Goal: Information Seeking & Learning: Learn about a topic

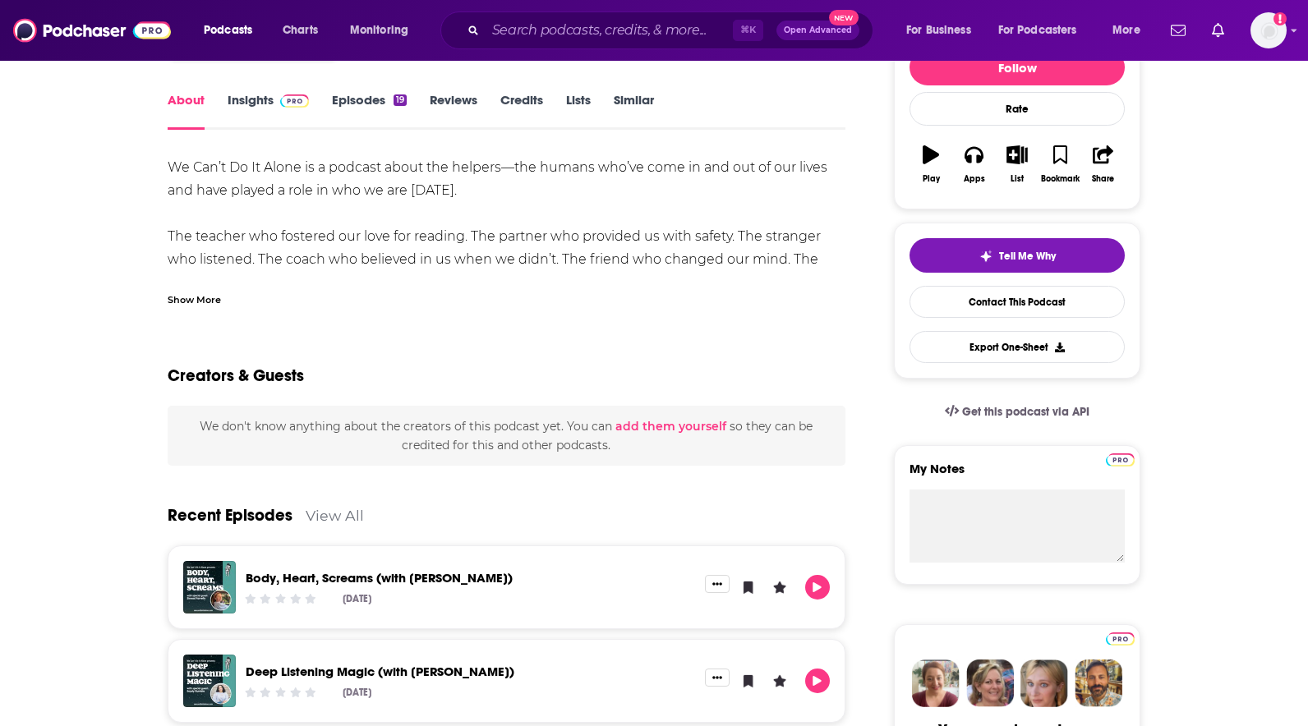
scroll to position [233, 0]
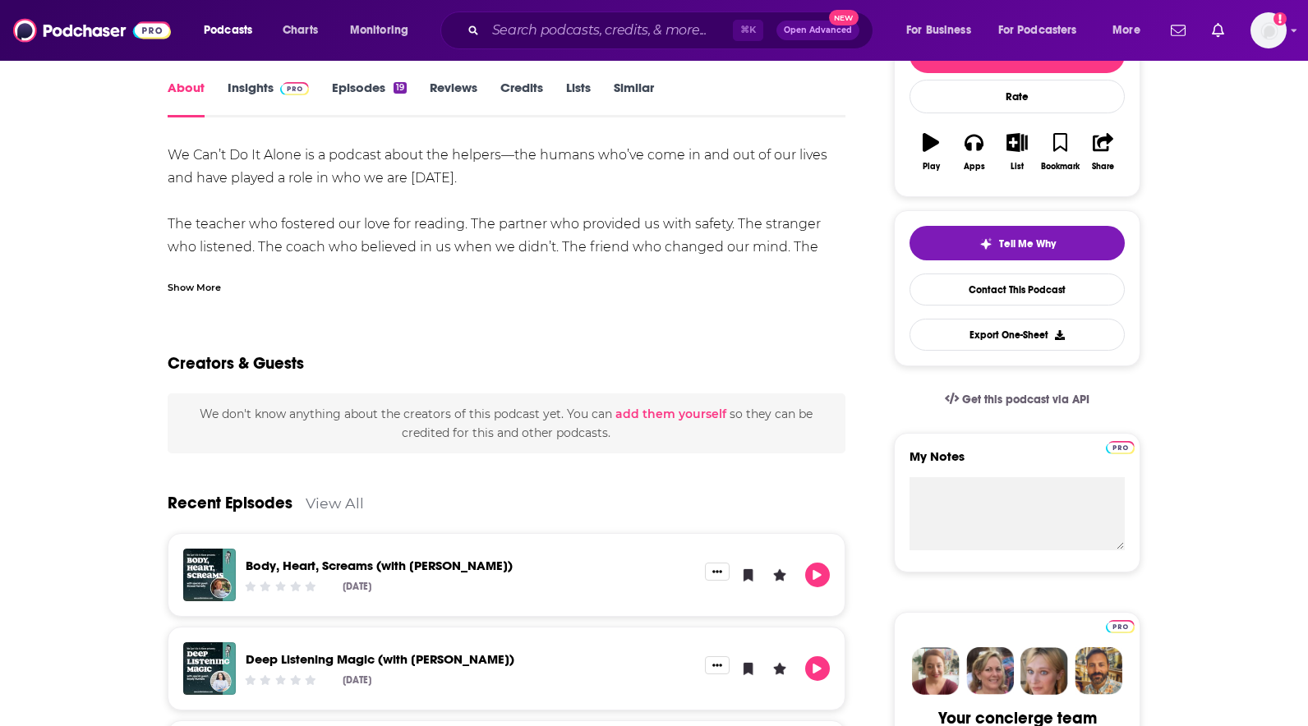
click at [345, 564] on link "Body, Heart, Screams (with [PERSON_NAME])" at bounding box center [379, 566] width 267 height 16
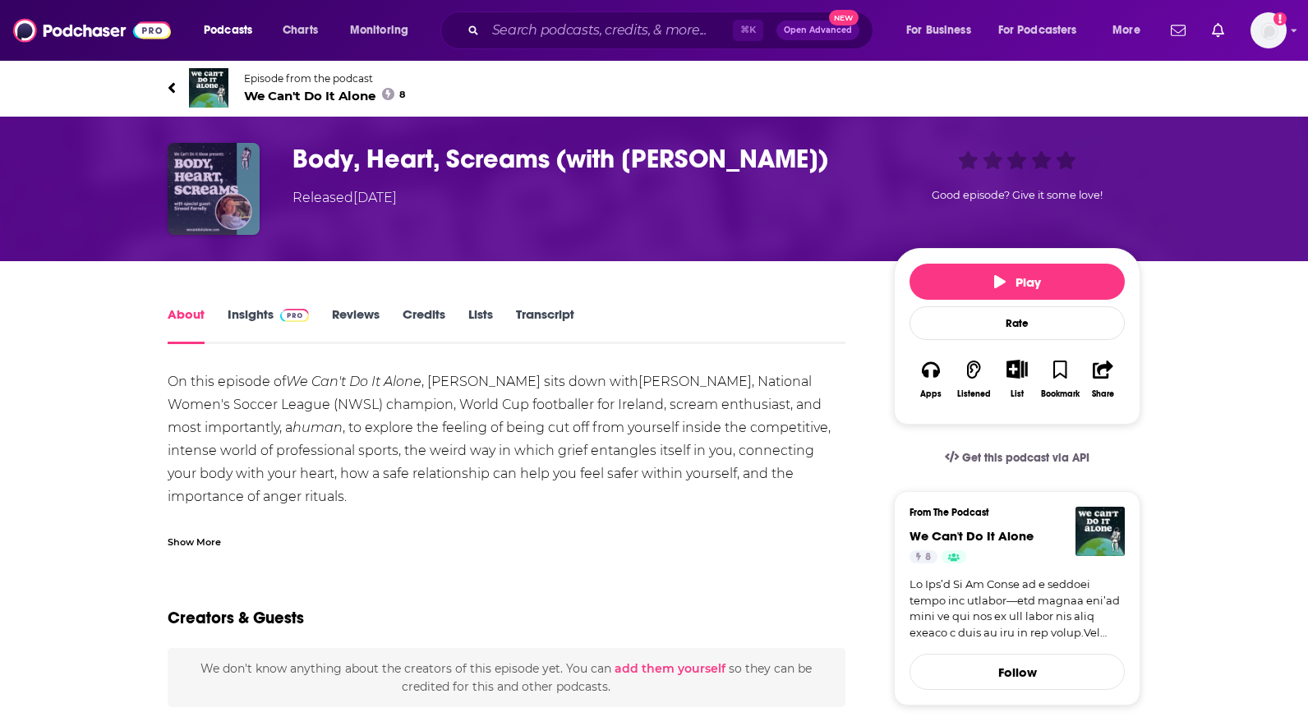
click at [204, 197] on img "Body, Heart, Screams (with Sinead Farrelly)" at bounding box center [214, 189] width 92 height 92
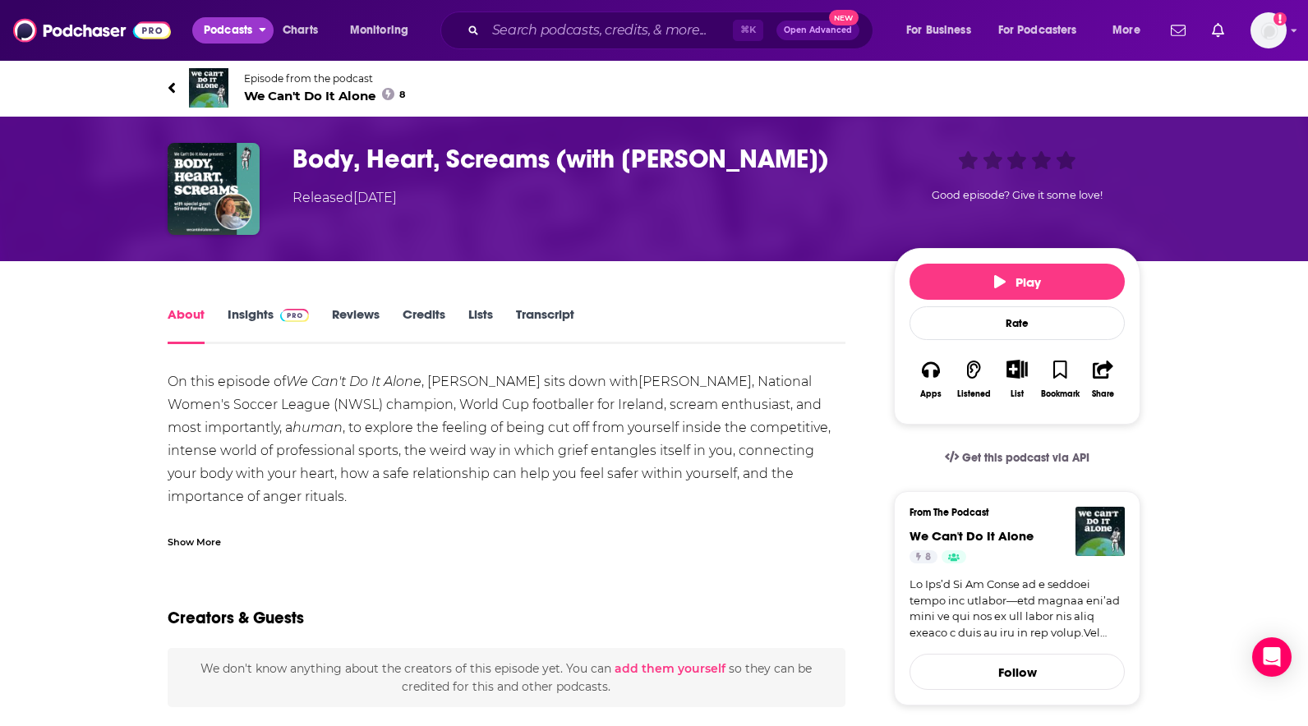
click at [227, 33] on span "Podcasts" at bounding box center [228, 30] width 48 height 23
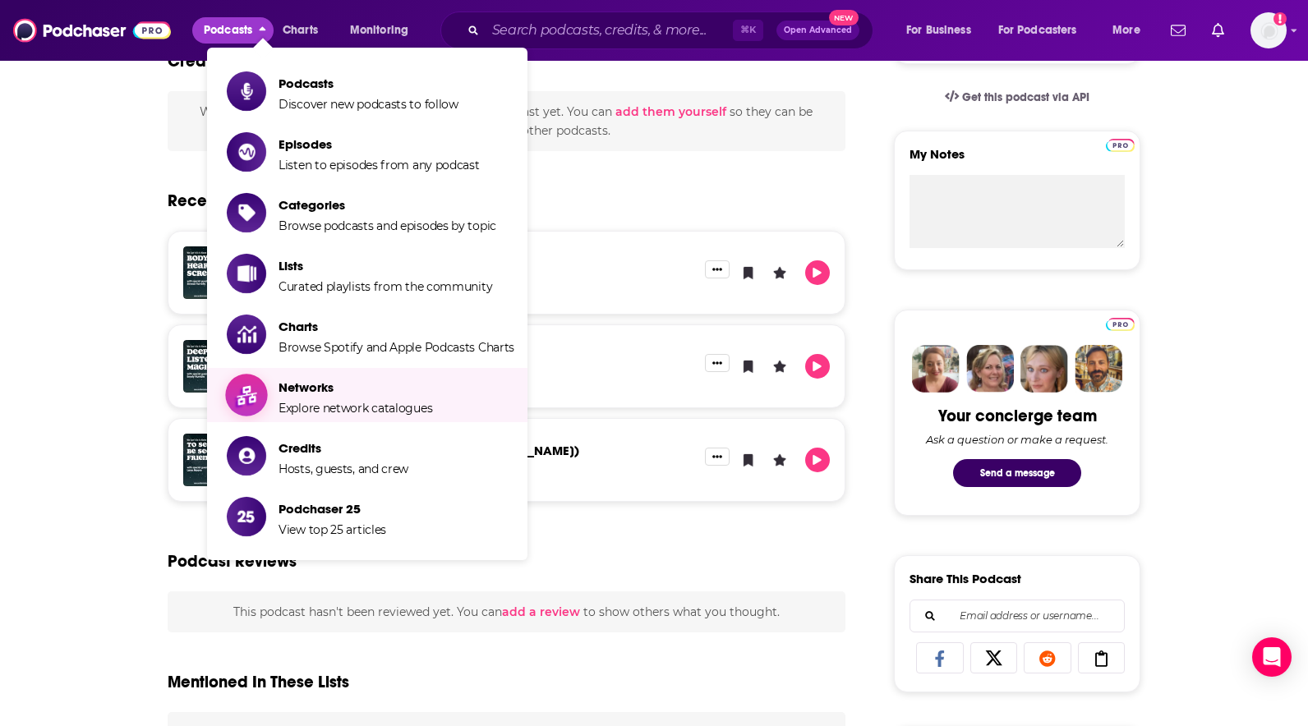
scroll to position [538, 0]
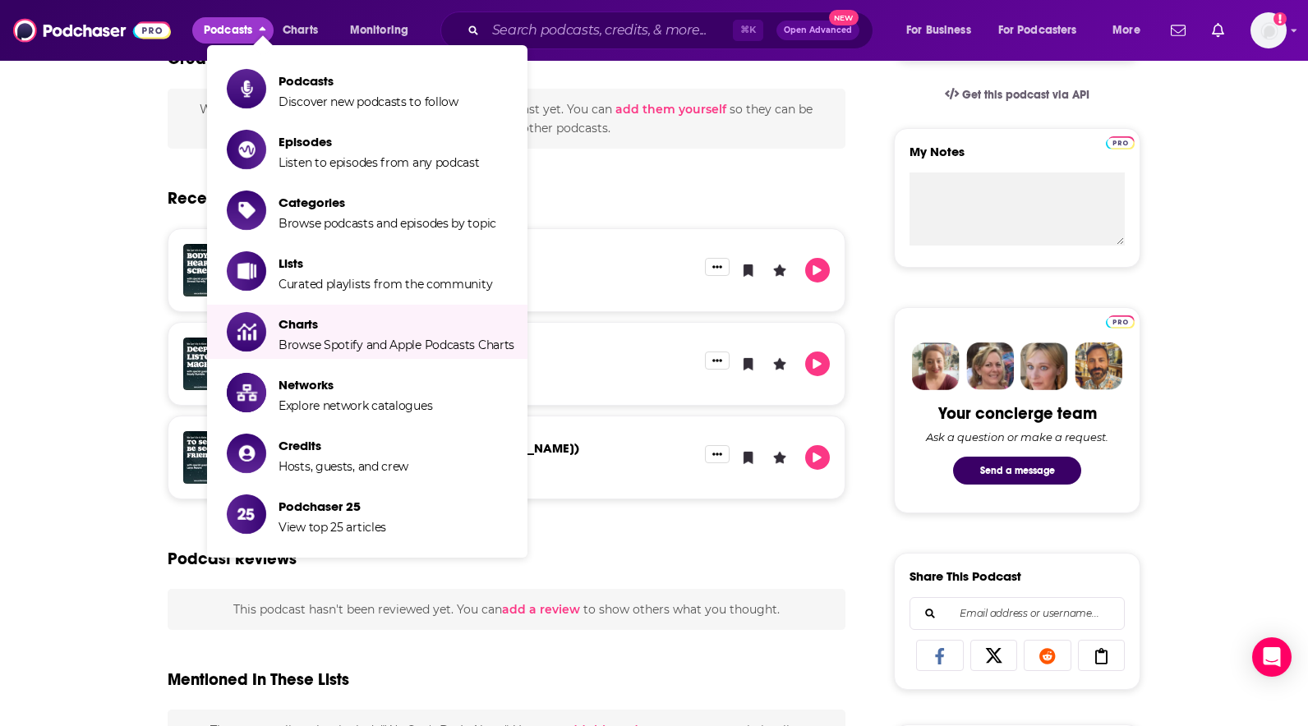
click at [658, 293] on div "Body, Heart, Screams (with [PERSON_NAME]) [DATE]" at bounding box center [470, 270] width 469 height 53
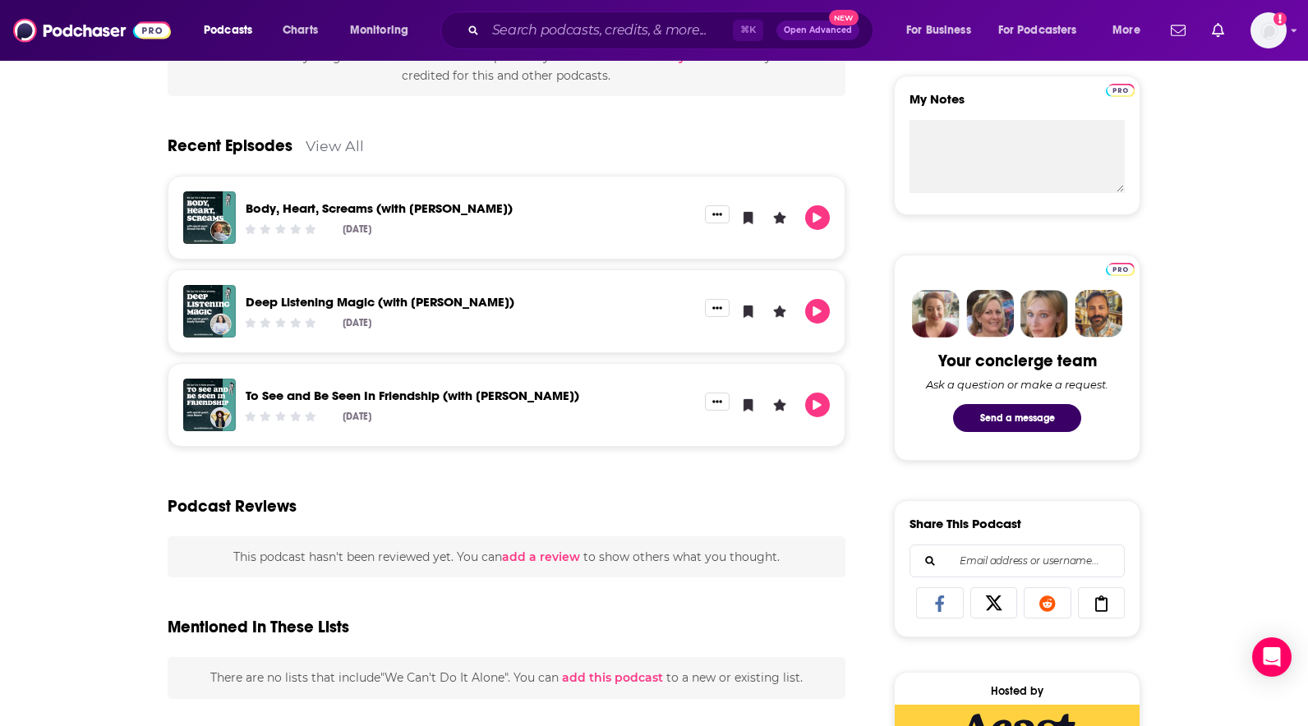
scroll to position [606, 0]
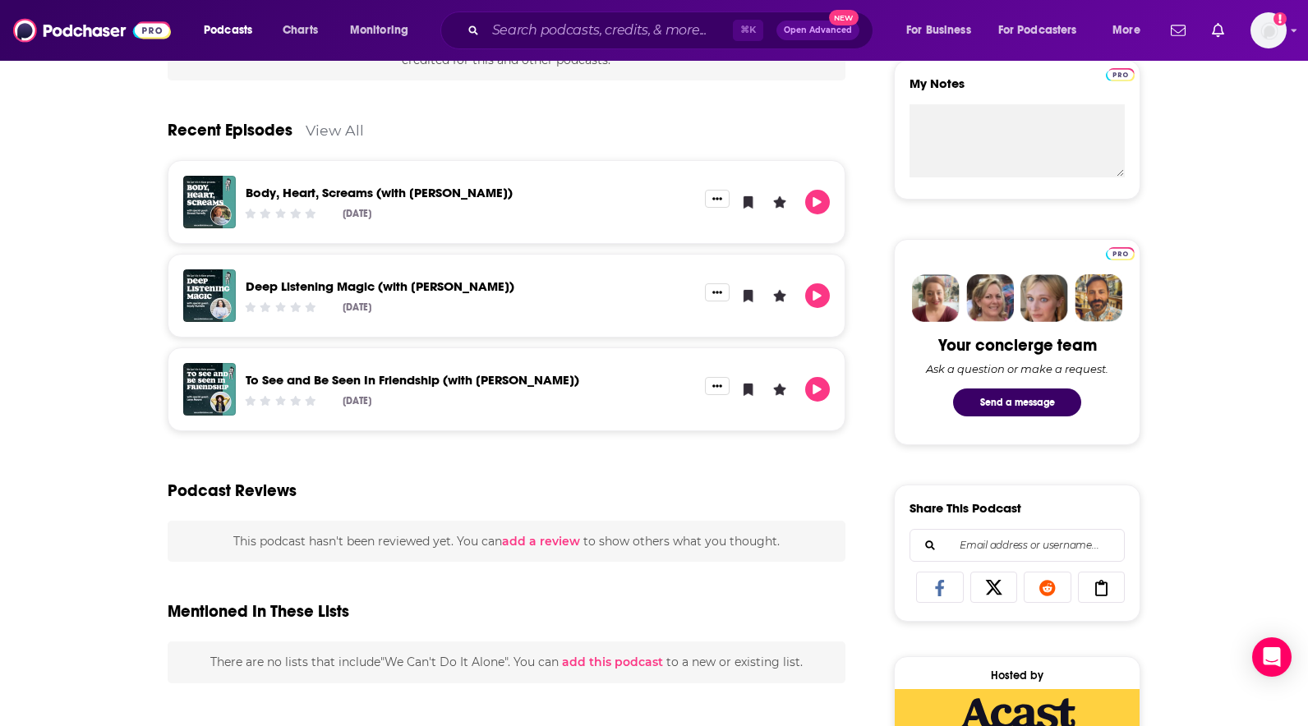
click at [314, 378] on link "To See and Be Seen In Friendship (with [PERSON_NAME])" at bounding box center [412, 380] width 333 height 16
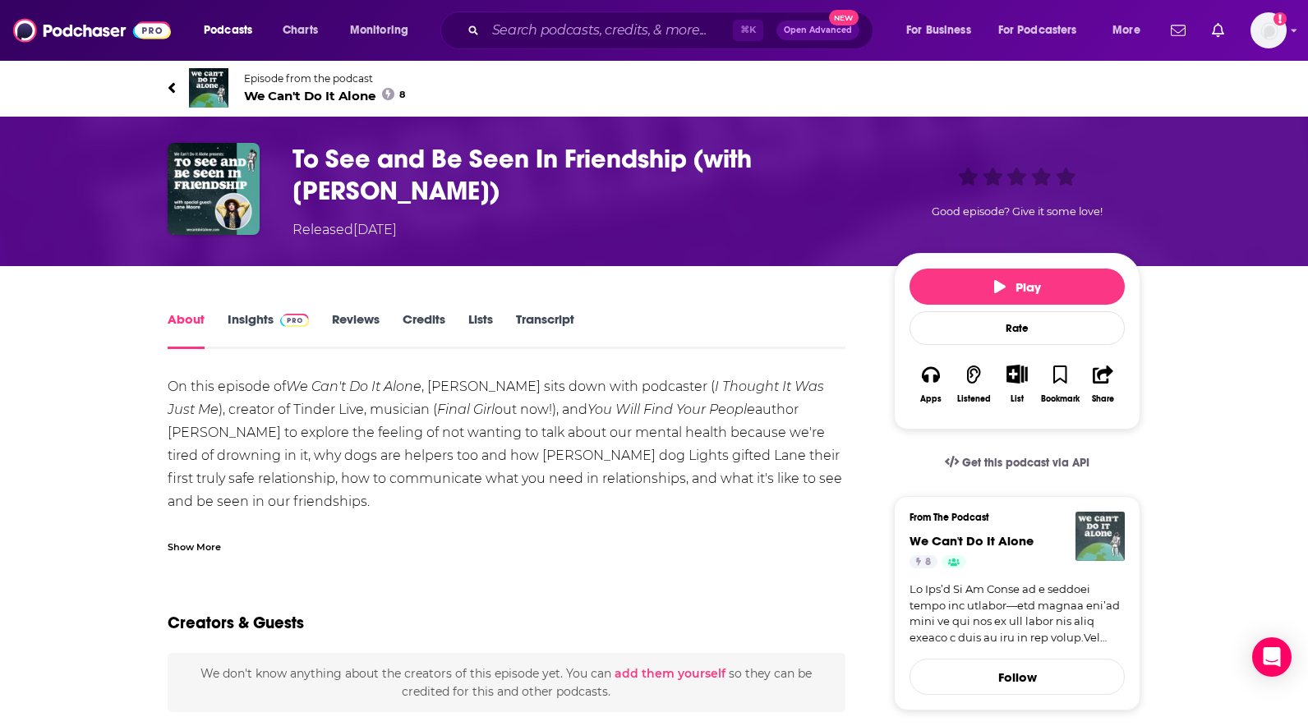
click at [1100, 543] on img "We Can't Do It Alone" at bounding box center [1099, 536] width 49 height 49
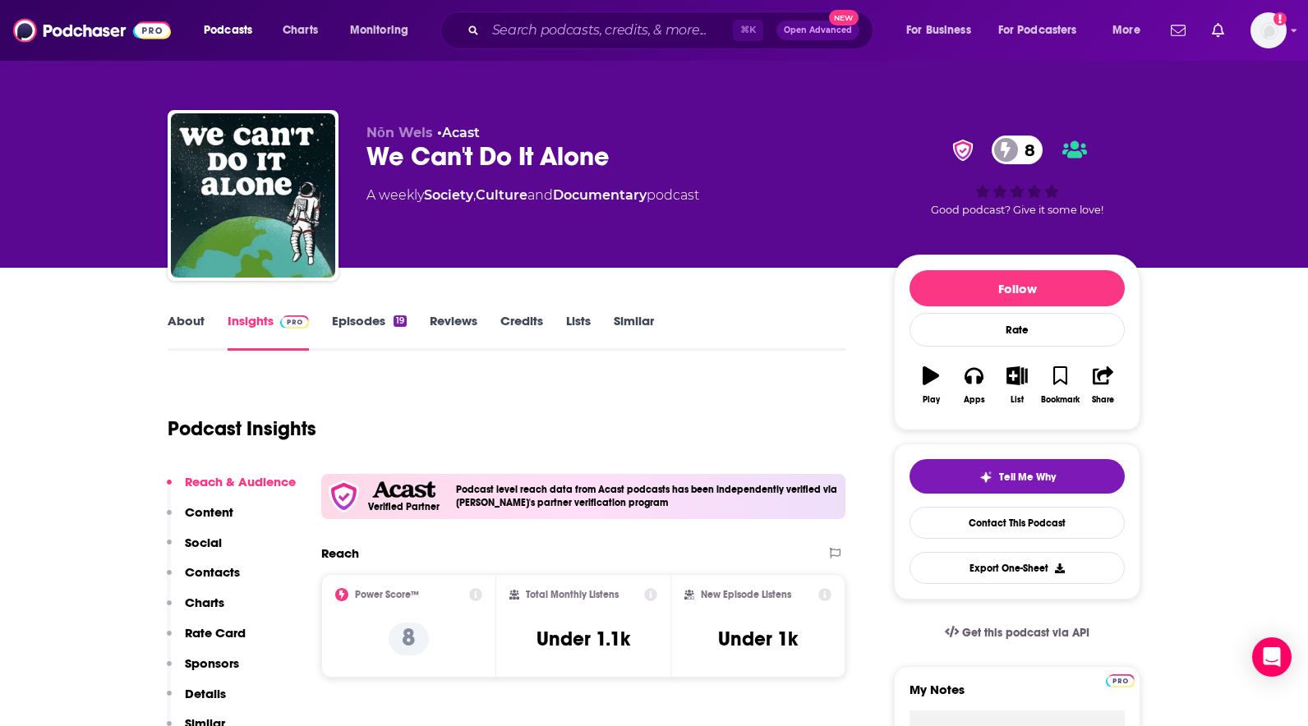
click at [205, 515] on p "Content" at bounding box center [209, 512] width 48 height 16
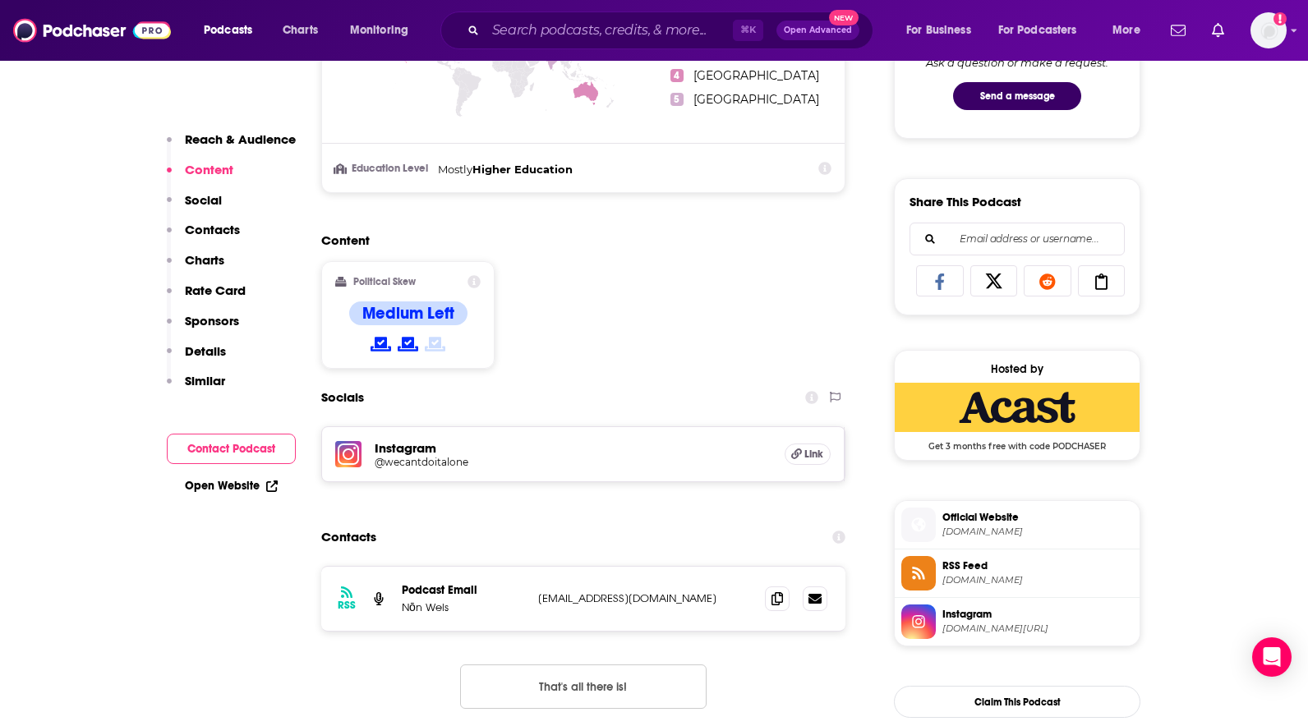
scroll to position [917, 0]
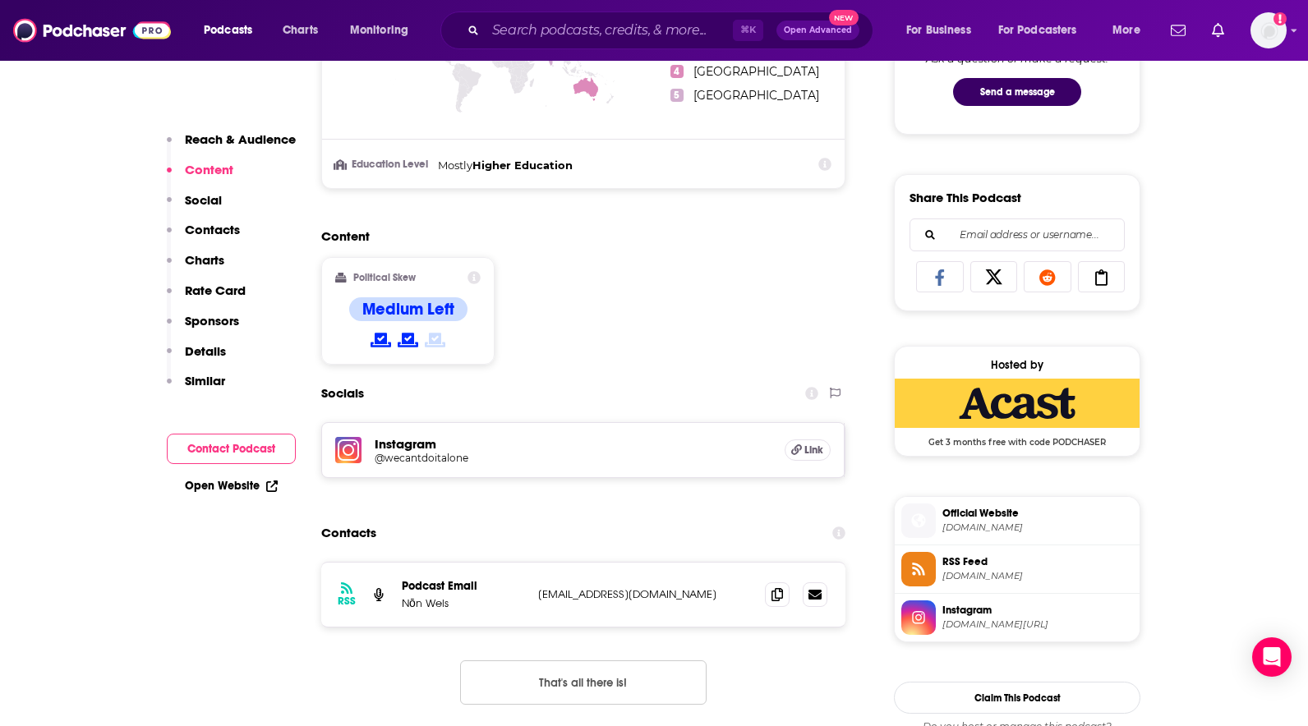
click at [200, 201] on p "Social" at bounding box center [203, 200] width 37 height 16
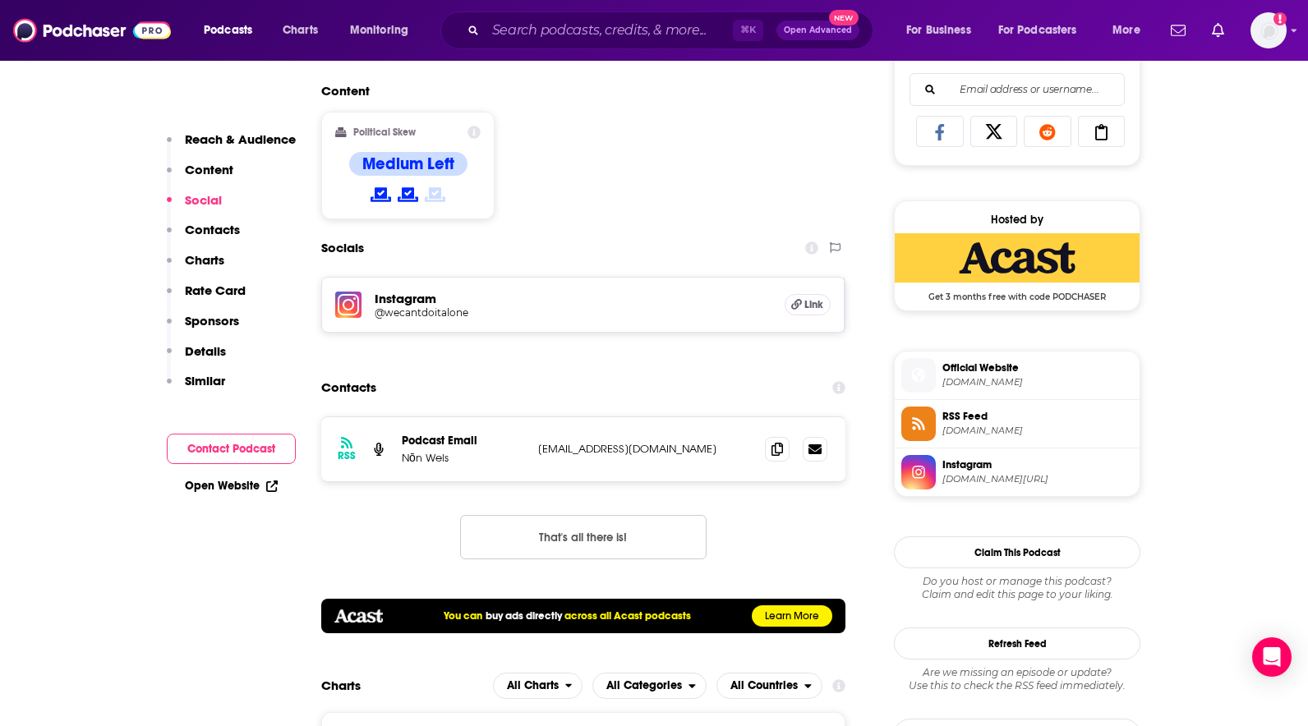
scroll to position [1067, 0]
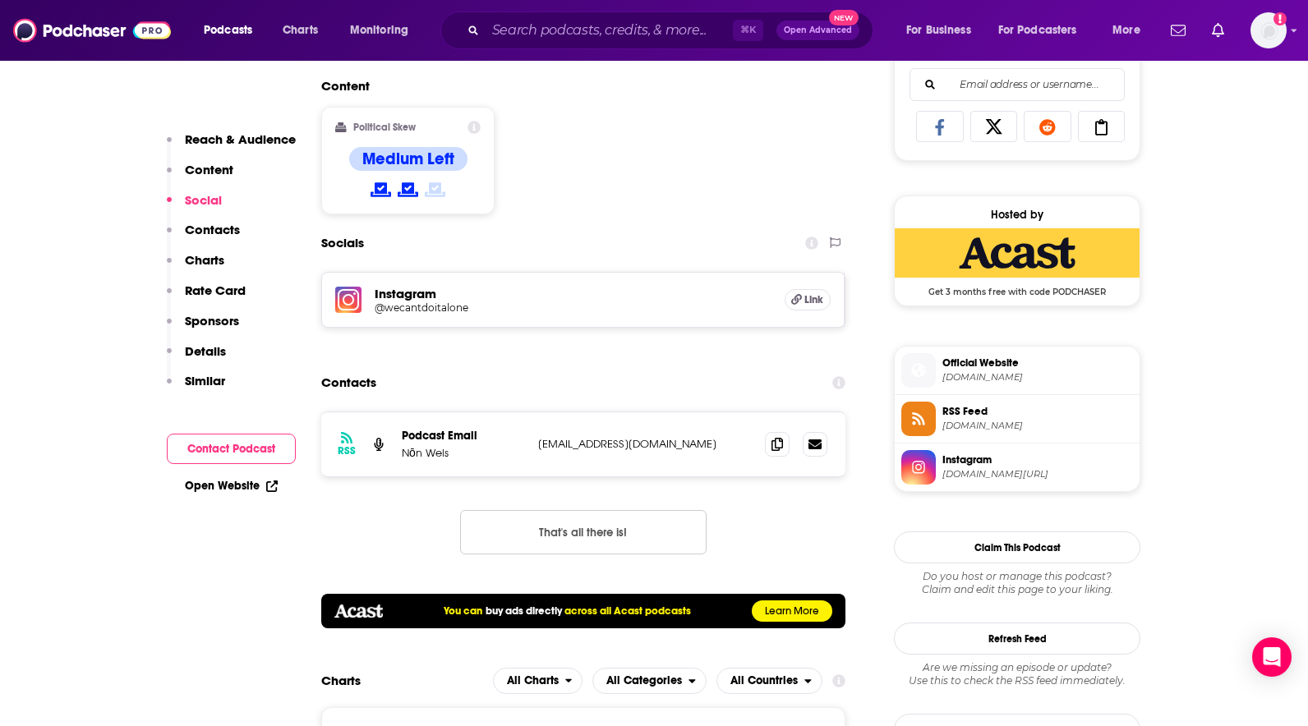
click at [220, 352] on p "Details" at bounding box center [205, 351] width 41 height 16
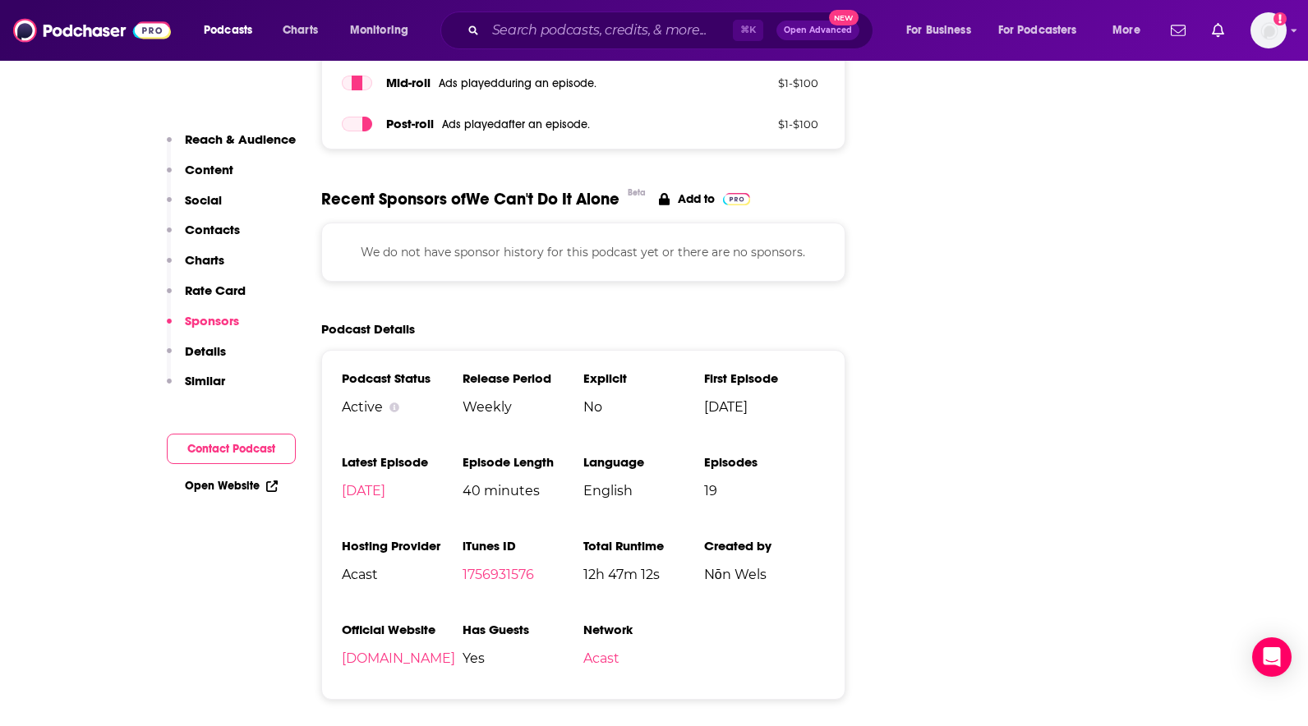
scroll to position [1818, 0]
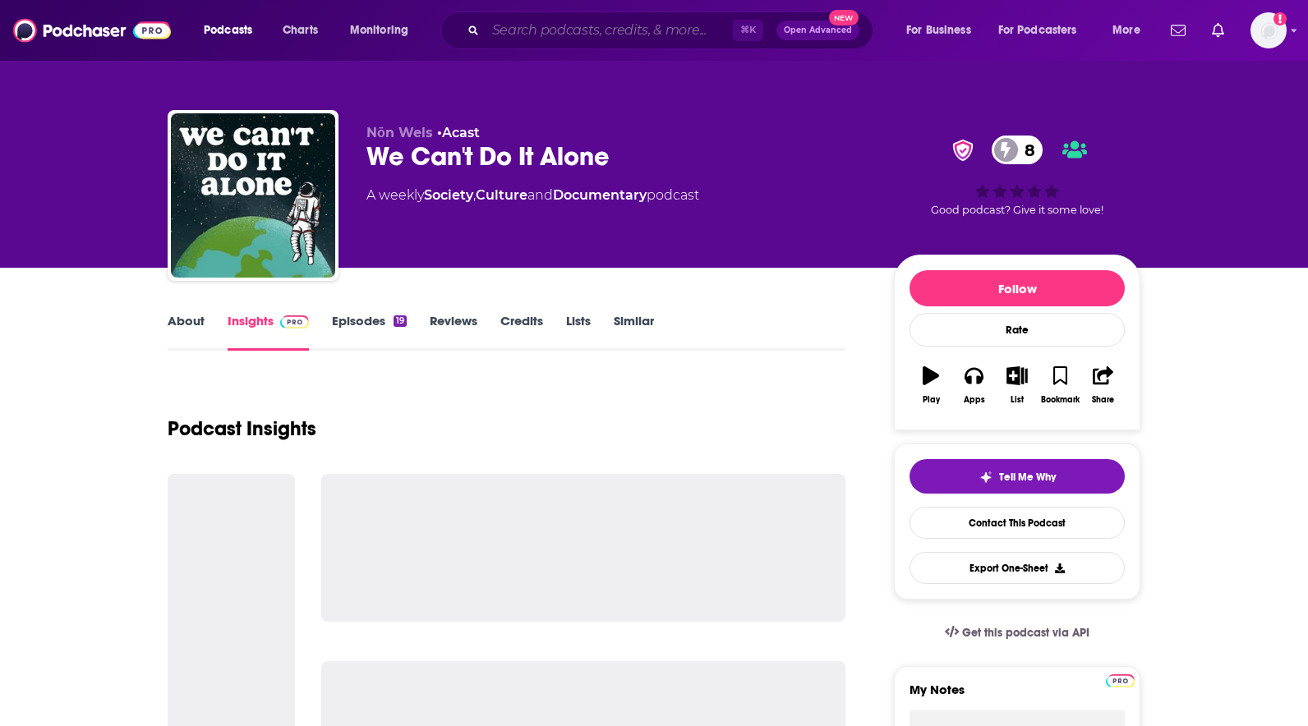
click at [545, 34] on input "Search podcasts, credits, & more..." at bounding box center [608, 30] width 247 height 26
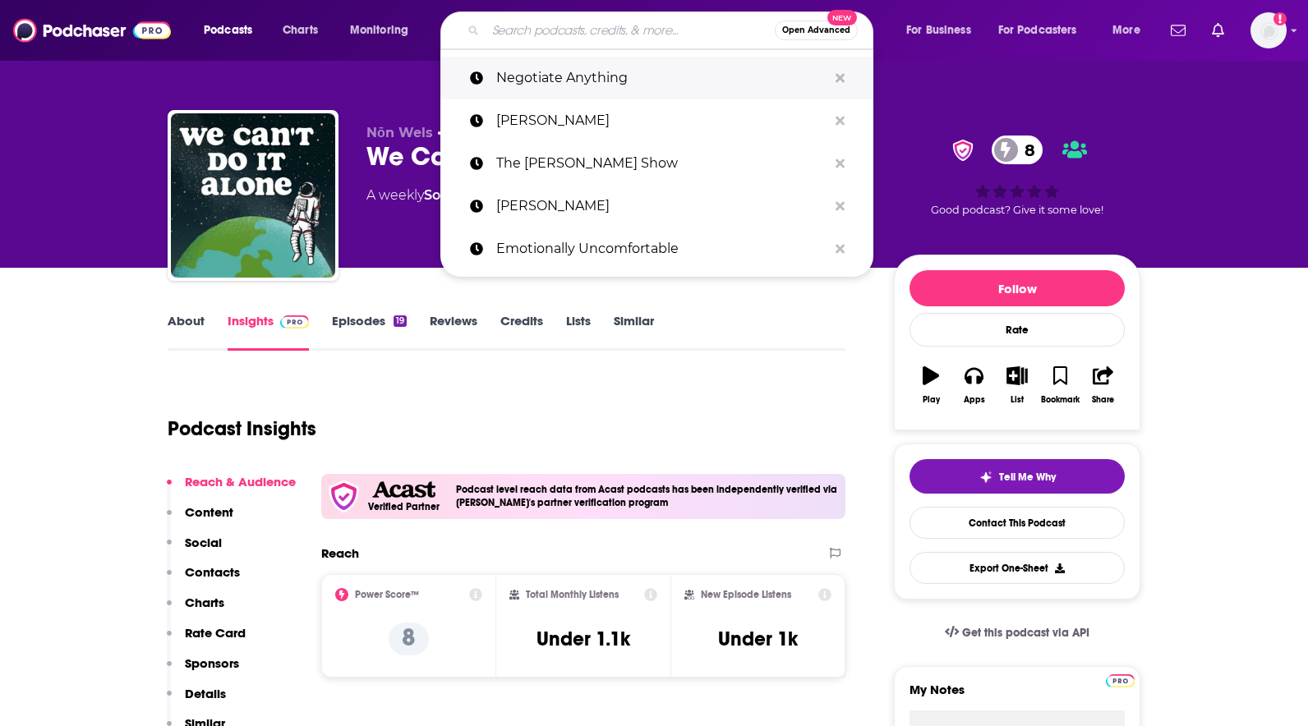
click at [540, 80] on p "Negotiate Anything" at bounding box center [661, 78] width 331 height 43
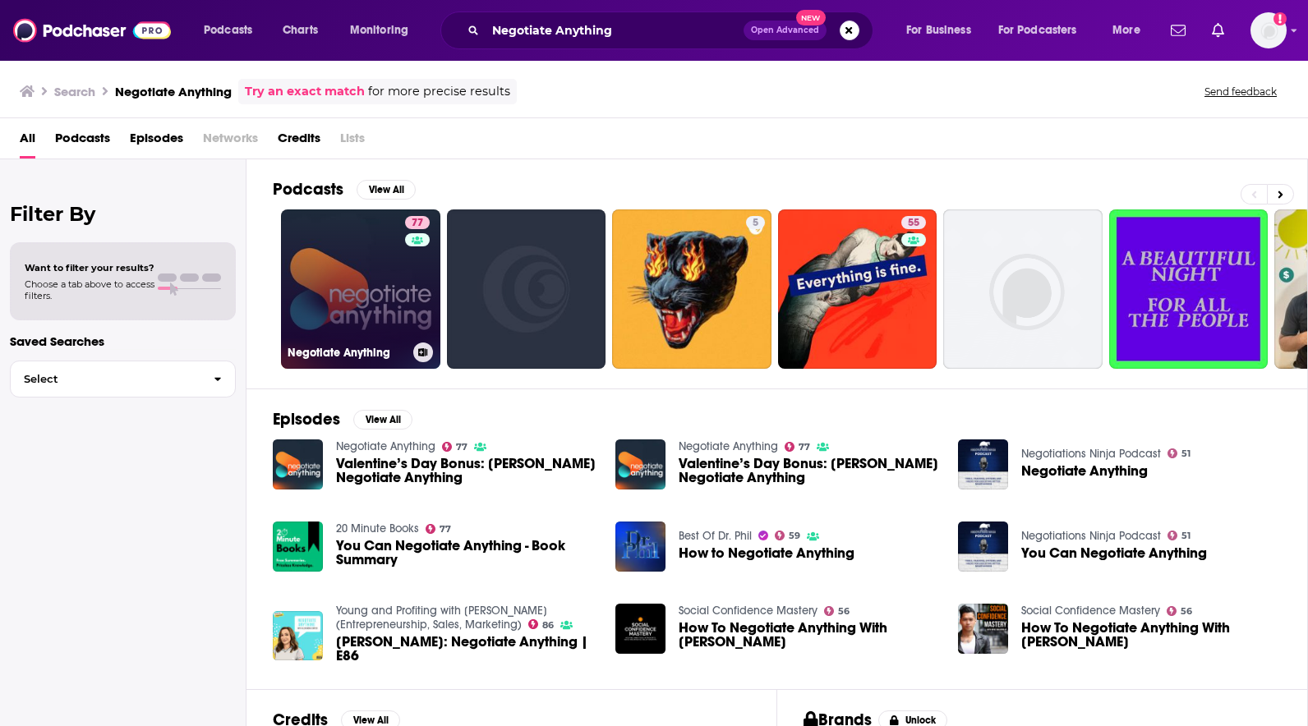
click at [347, 295] on link "77 Negotiate Anything" at bounding box center [360, 288] width 159 height 159
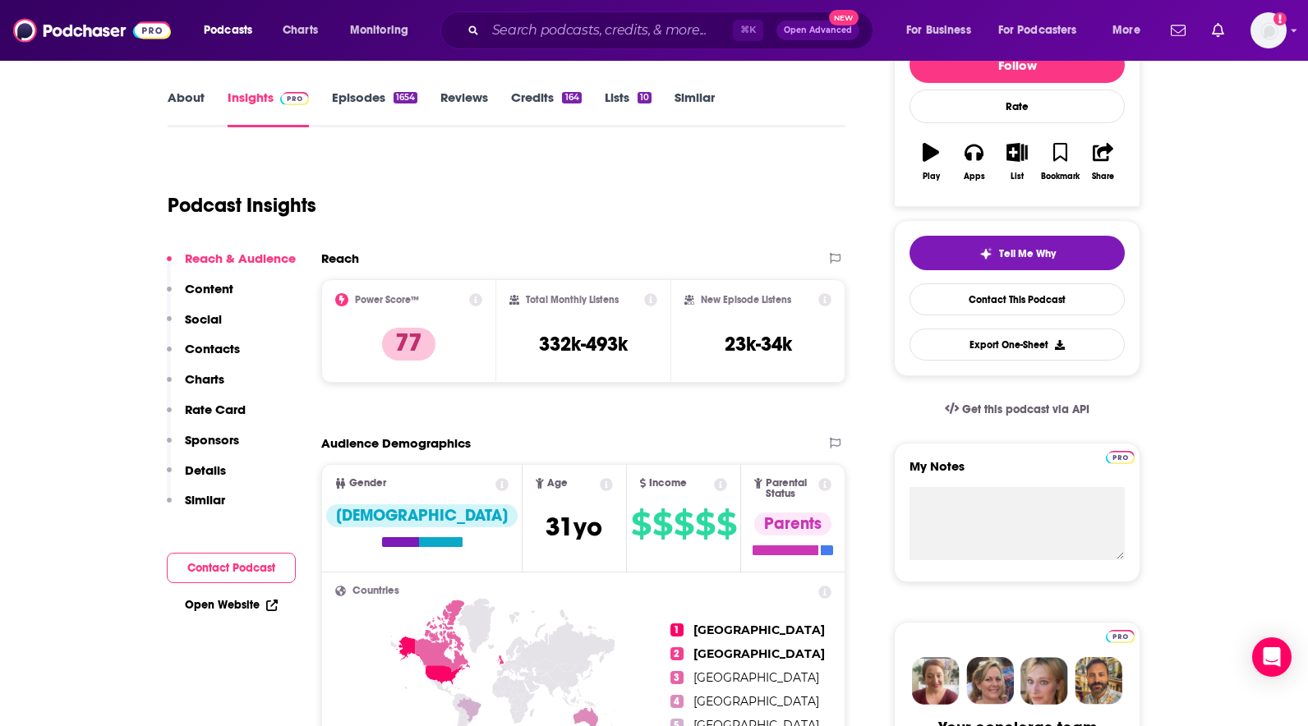
scroll to position [219, 0]
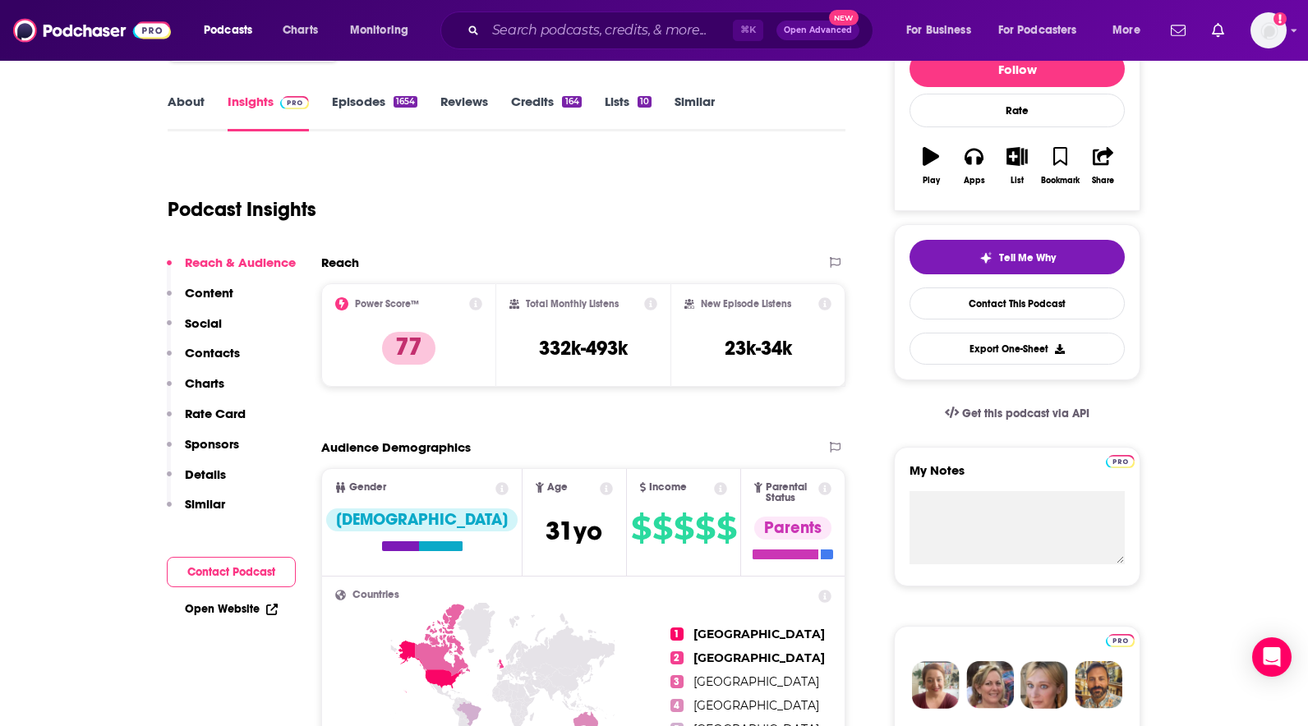
click at [185, 105] on link "About" at bounding box center [186, 113] width 37 height 38
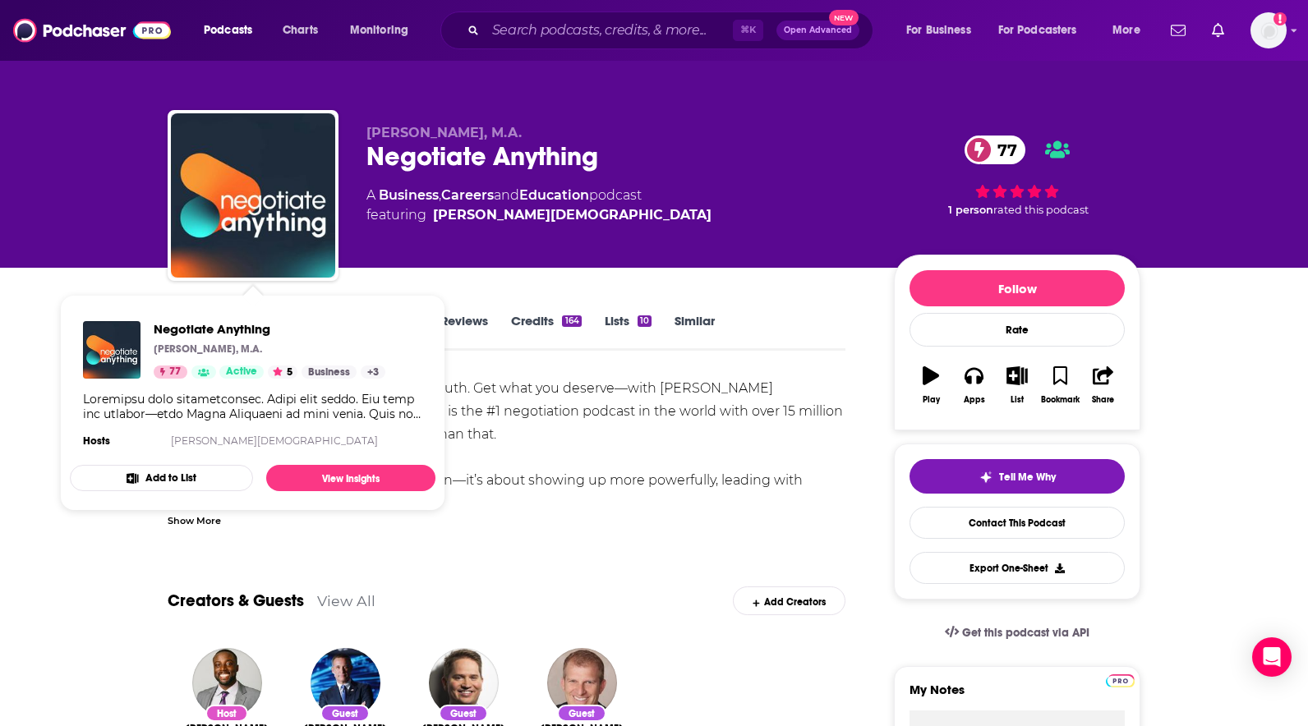
click at [191, 522] on div "Show More" at bounding box center [194, 520] width 53 height 16
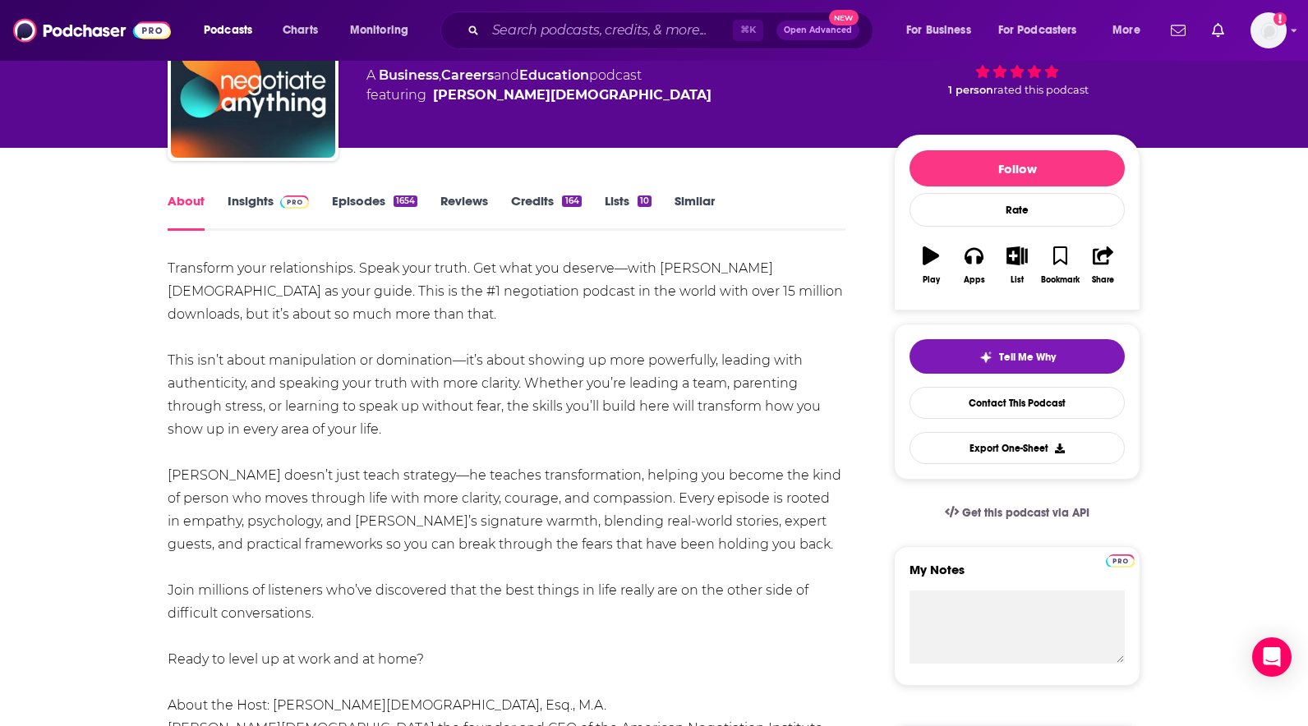
scroll to position [116, 0]
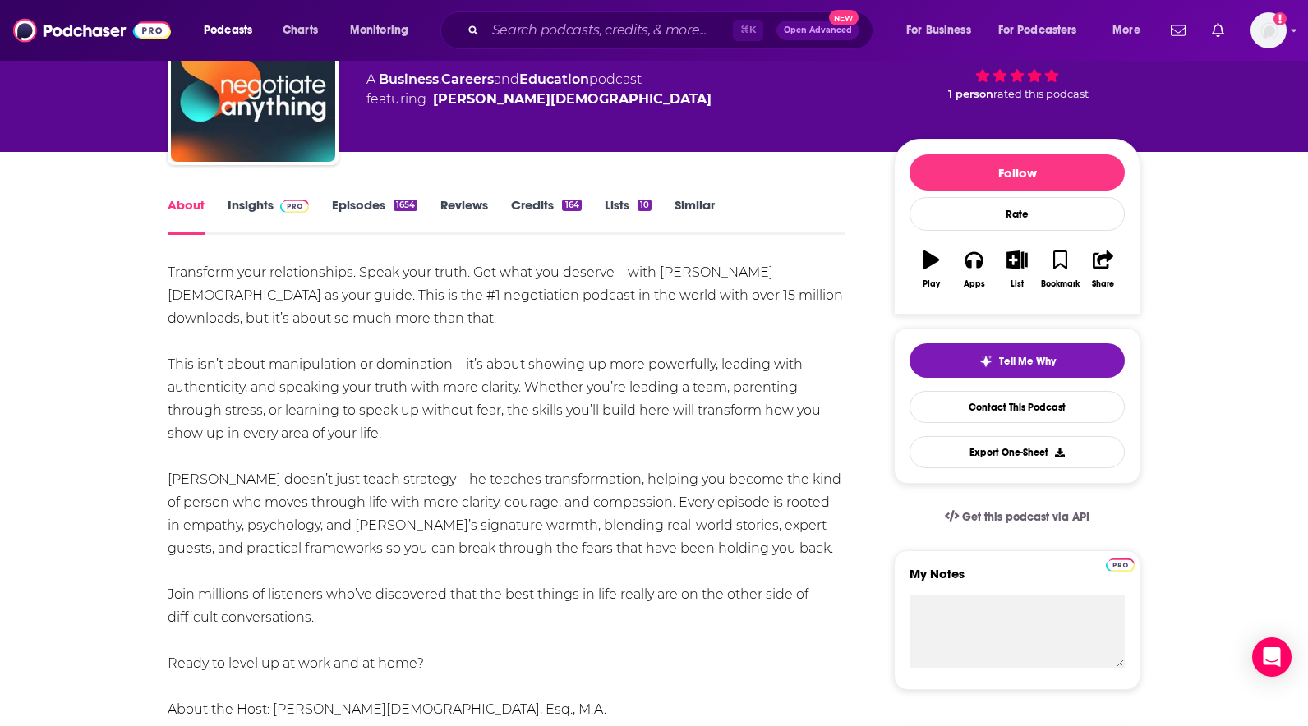
drag, startPoint x: 395, startPoint y: 439, endPoint x: 47, endPoint y: 110, distance: 478.8
copy div "Transform your relationships. Speak your truth. Get what you deserve—with Kwame…"
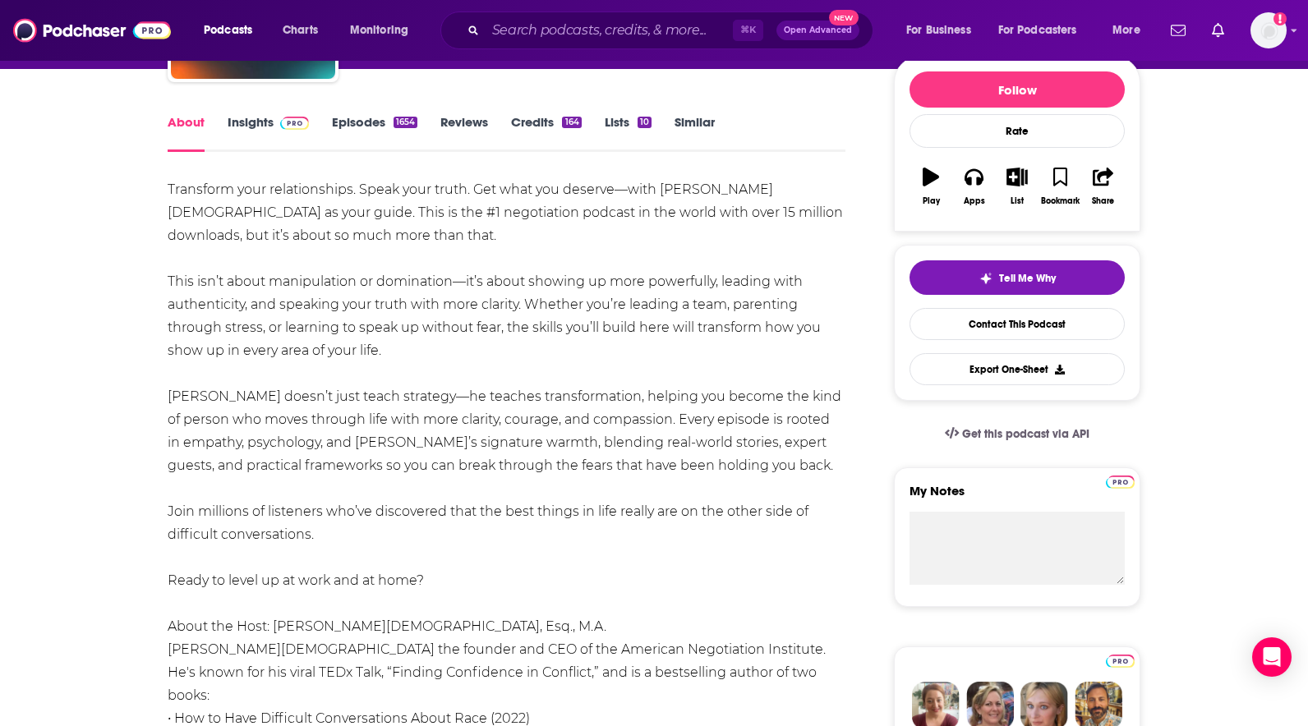
scroll to position [0, 0]
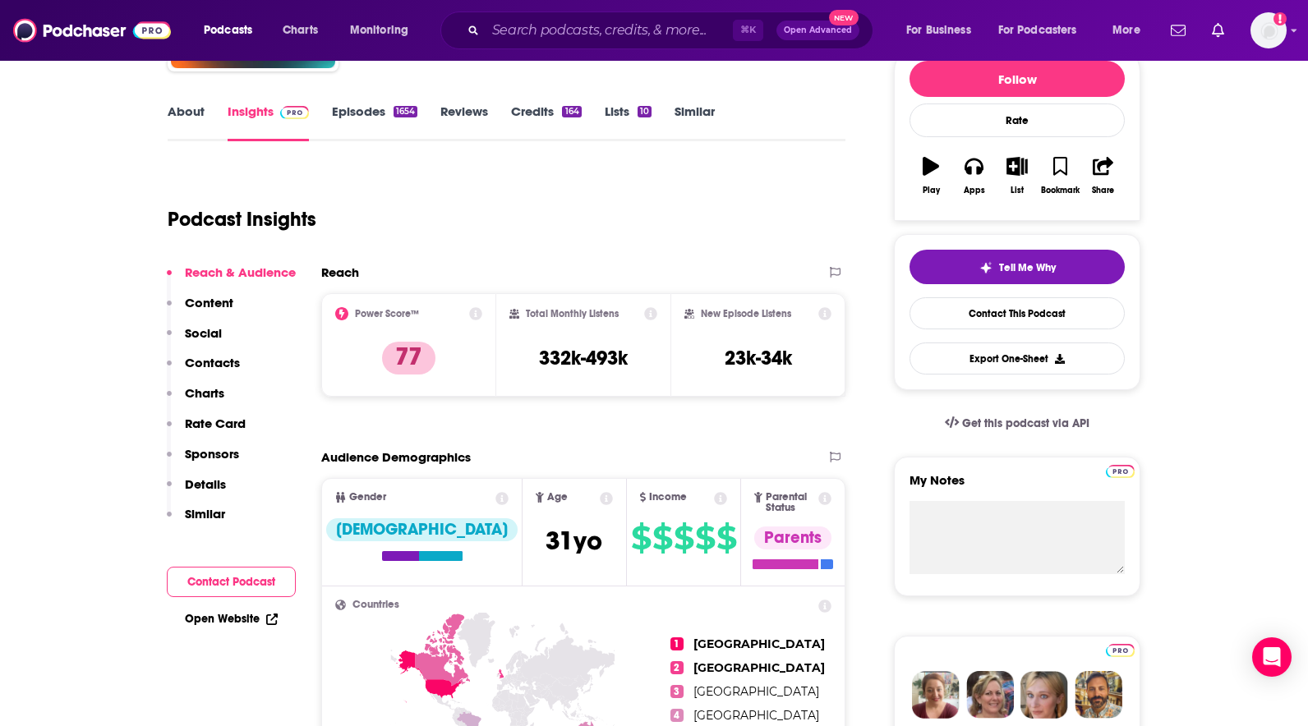
scroll to position [209, 0]
